Goal: Transaction & Acquisition: Purchase product/service

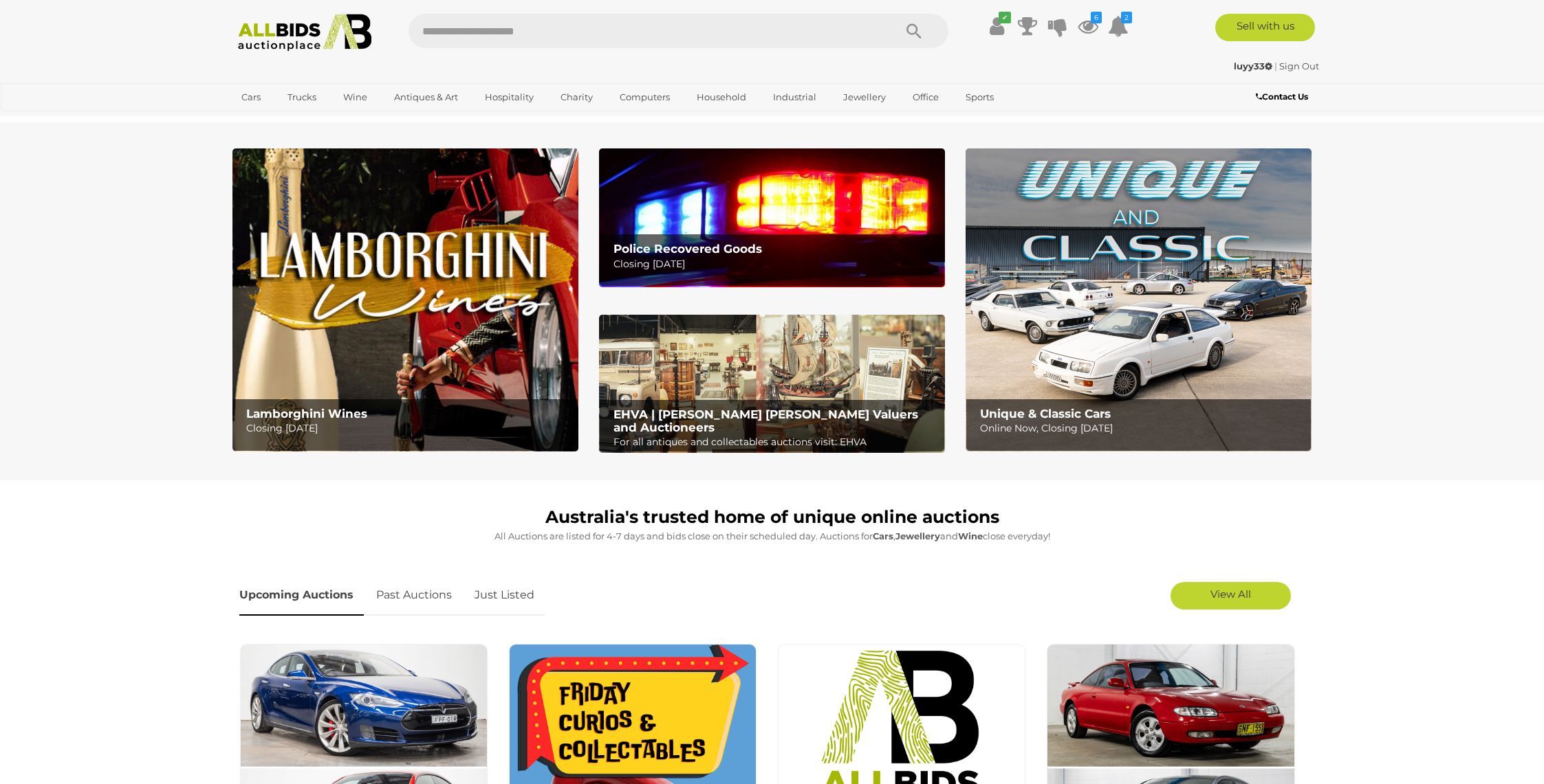
click at [535, 39] on input "text" at bounding box center [644, 30] width 472 height 34
type input "******"
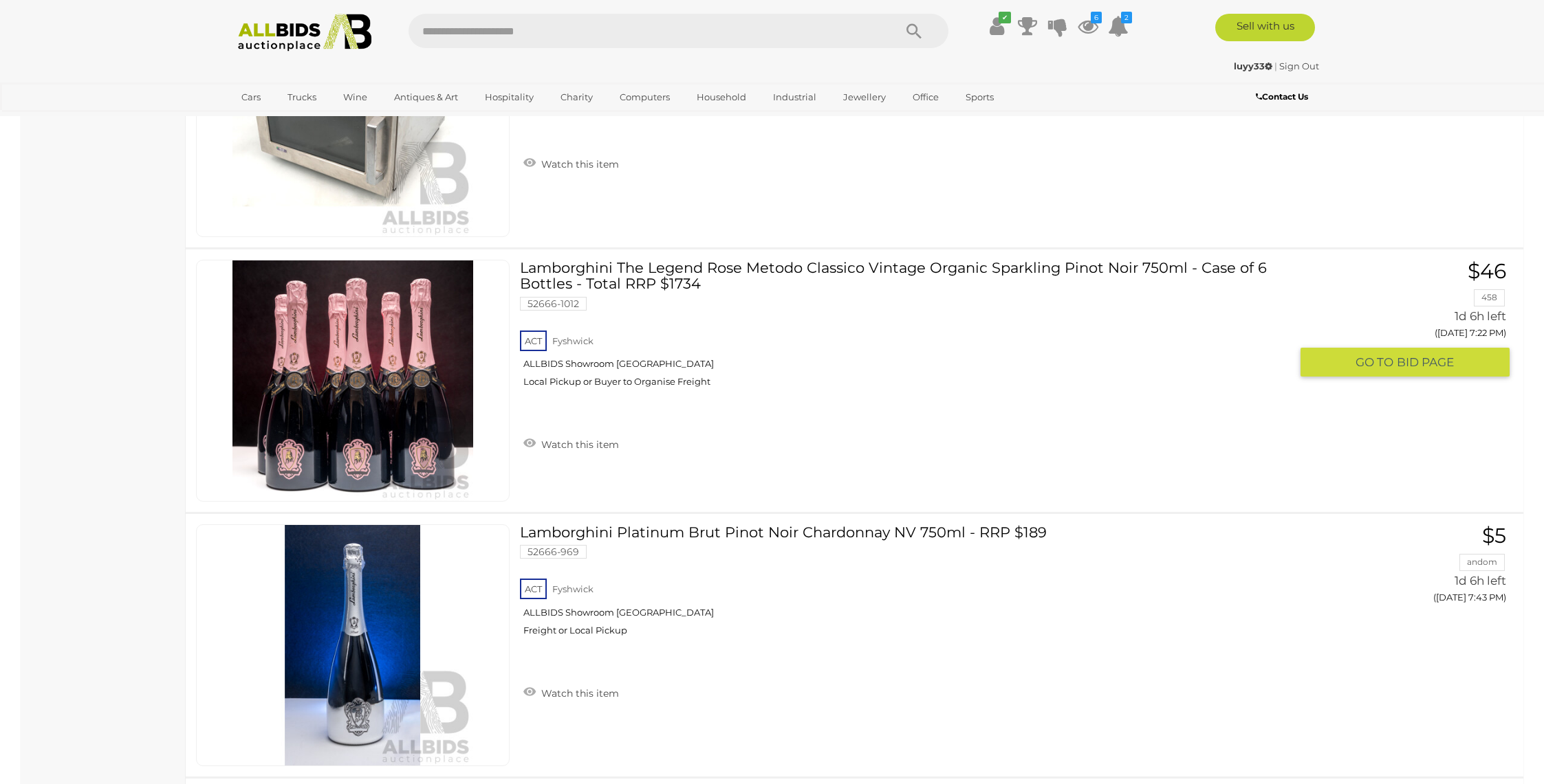
scroll to position [7273, 0]
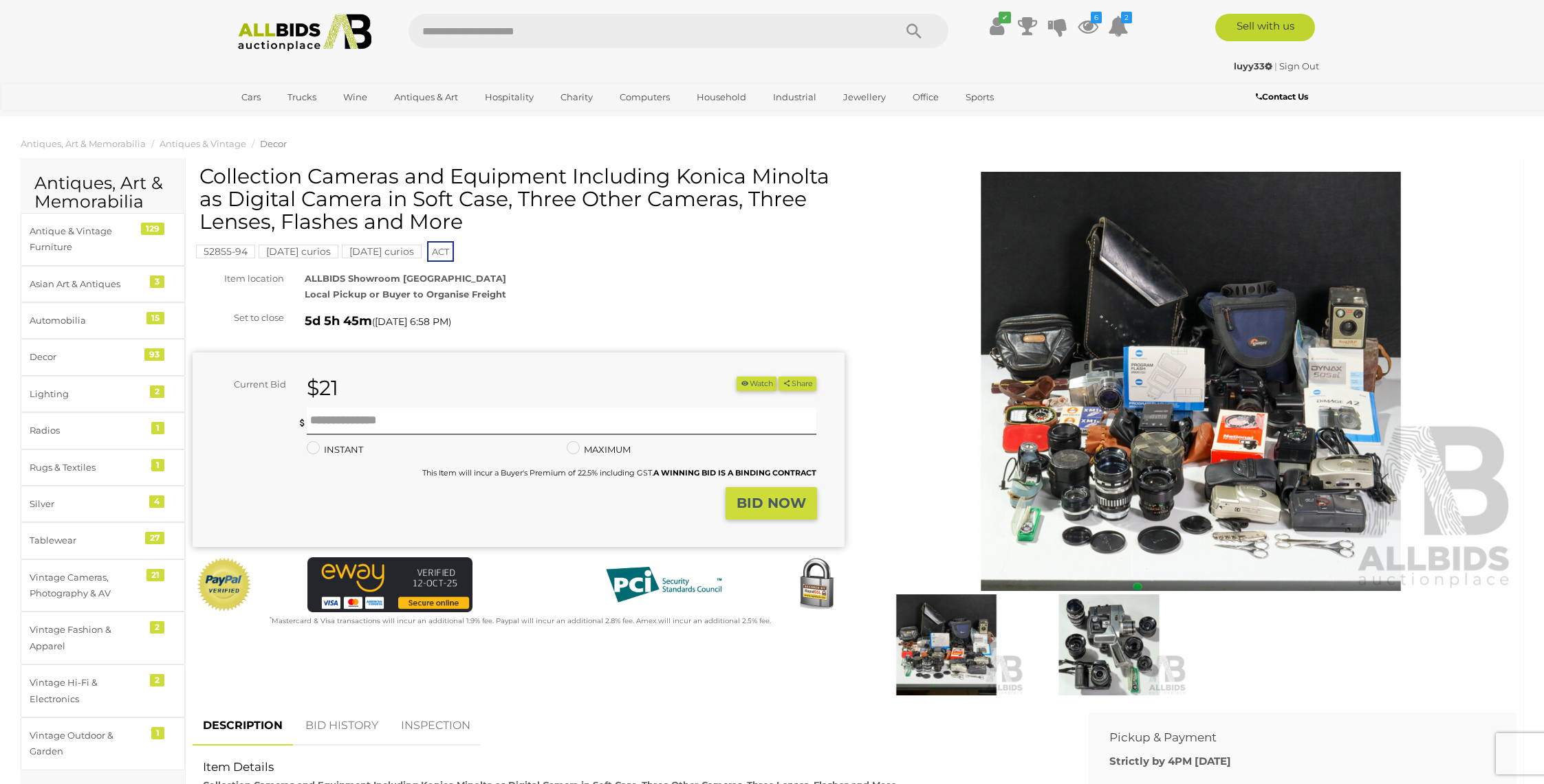
click at [1177, 418] on img at bounding box center [1191, 382] width 652 height 420
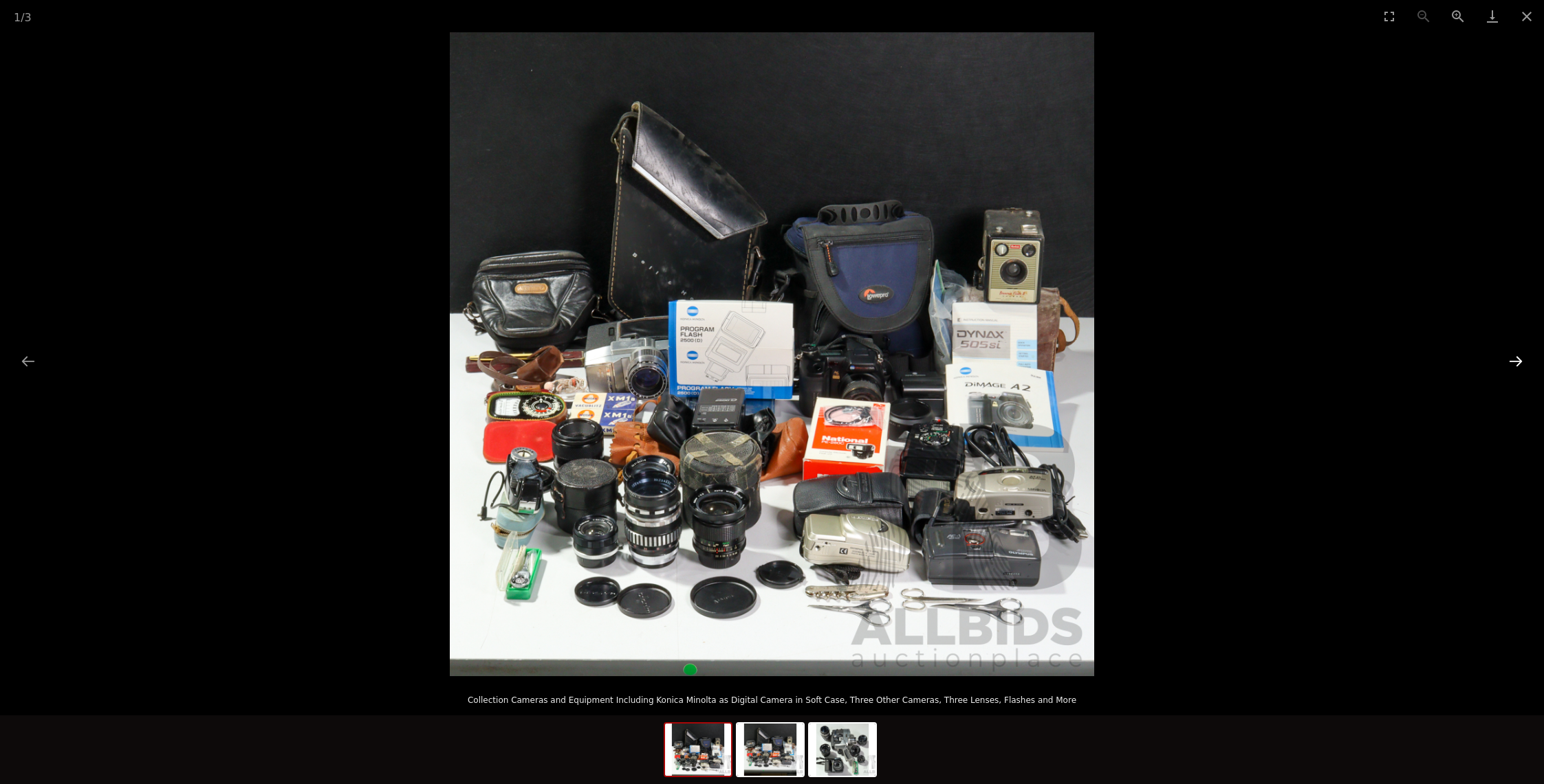
click at [1512, 365] on button "Next slide" at bounding box center [1515, 361] width 29 height 27
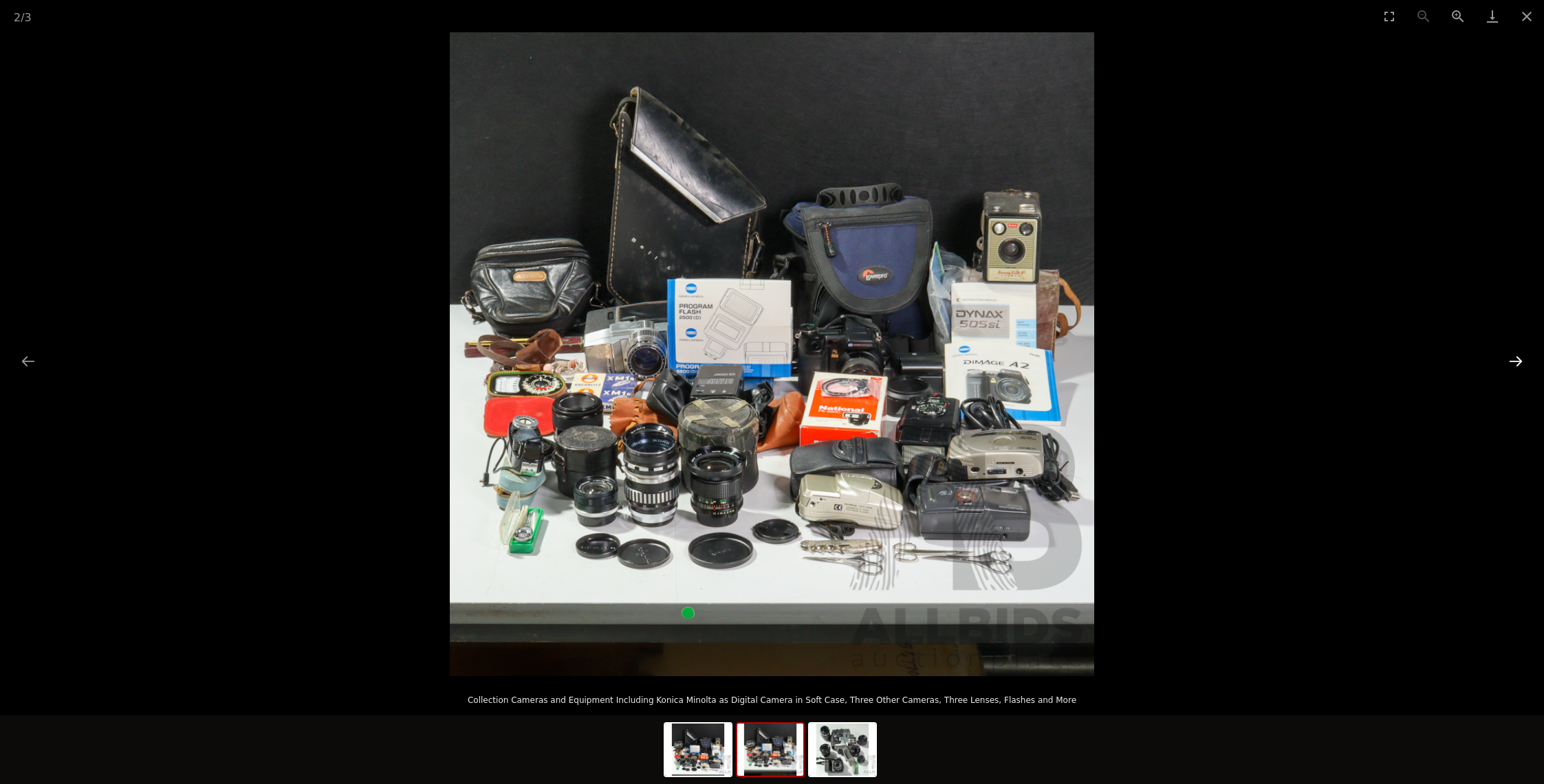
click at [1512, 364] on button "Next slide" at bounding box center [1515, 361] width 29 height 27
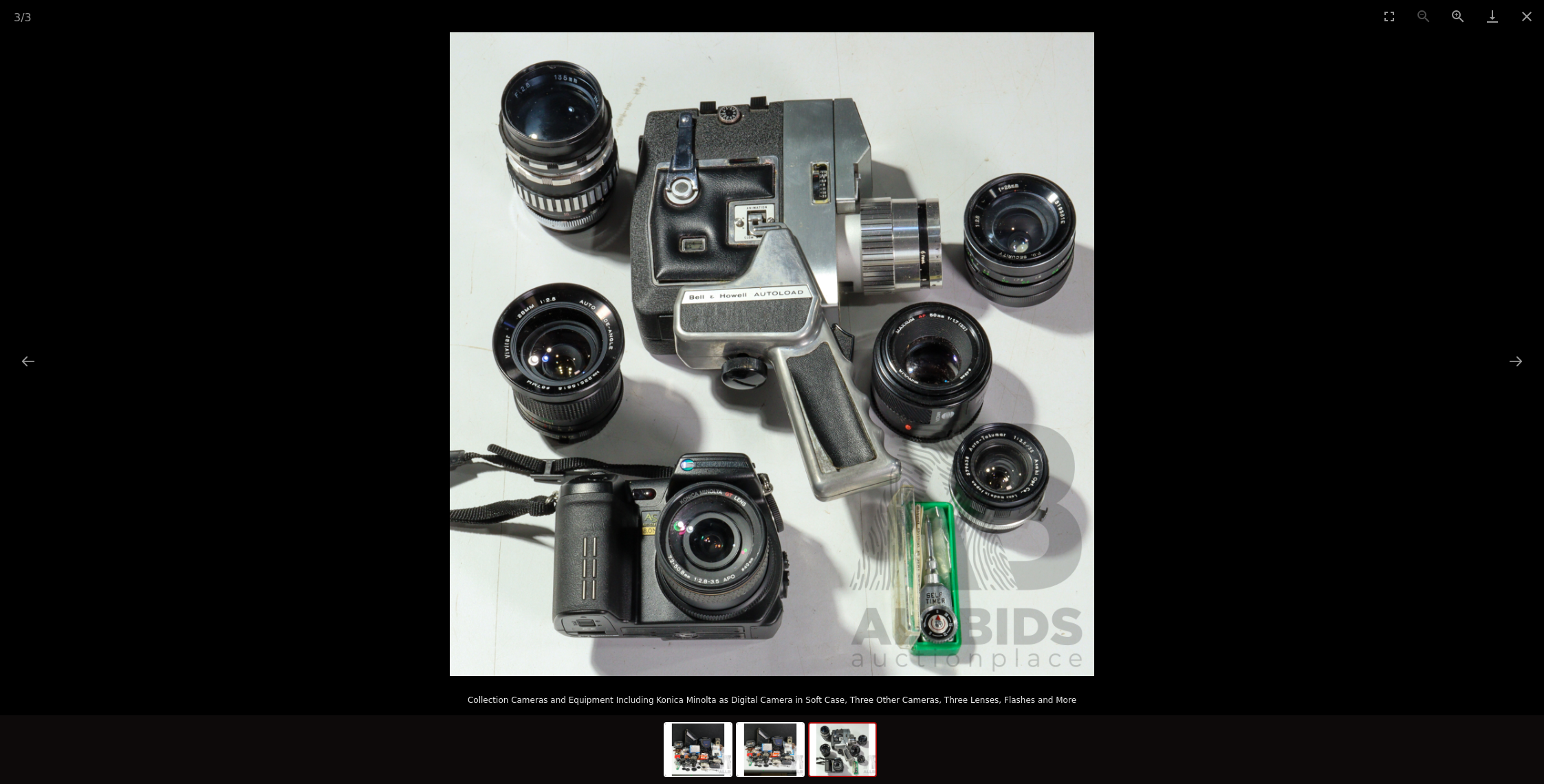
click at [1144, 442] on picture at bounding box center [772, 354] width 1544 height 644
